Goal: Task Accomplishment & Management: Use online tool/utility

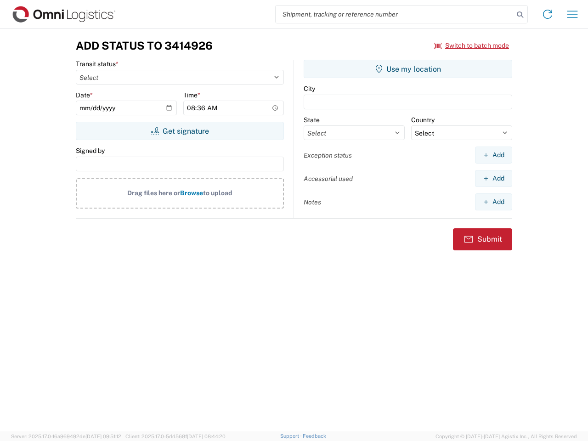
click at [394, 14] on input "search" at bounding box center [394, 14] width 238 height 17
click at [520, 15] on icon at bounding box center [519, 14] width 13 height 13
click at [547, 14] on icon at bounding box center [547, 14] width 15 height 15
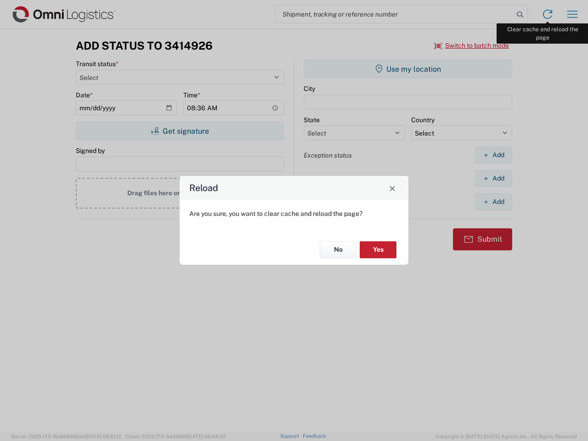
click at [572, 14] on div "Reload Are you sure, you want to clear cache and reload the page? No Yes" at bounding box center [294, 220] width 588 height 441
click at [472, 45] on div "Reload Are you sure, you want to clear cache and reload the page? No Yes" at bounding box center [294, 220] width 588 height 441
click at [180, 131] on div "Reload Are you sure, you want to clear cache and reload the page? No Yes" at bounding box center [294, 220] width 588 height 441
click at [408, 69] on div "Reload Are you sure, you want to clear cache and reload the page? No Yes" at bounding box center [294, 220] width 588 height 441
click at [493, 155] on div "Reload Are you sure, you want to clear cache and reload the page? No Yes" at bounding box center [294, 220] width 588 height 441
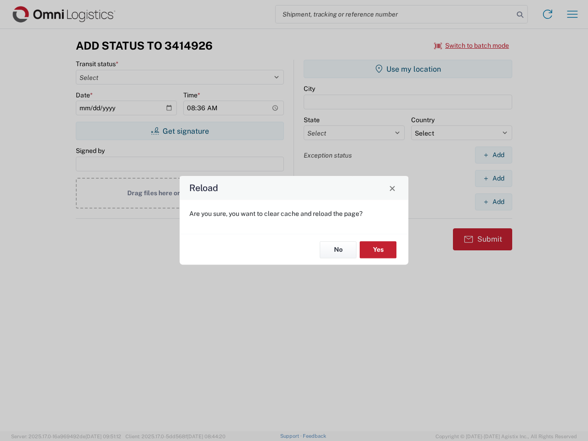
click at [493, 178] on div "Reload Are you sure, you want to clear cache and reload the page? No Yes" at bounding box center [294, 220] width 588 height 441
click at [493, 202] on div "Reload Are you sure, you want to clear cache and reload the page? No Yes" at bounding box center [294, 220] width 588 height 441
